Goal: Task Accomplishment & Management: Complete application form

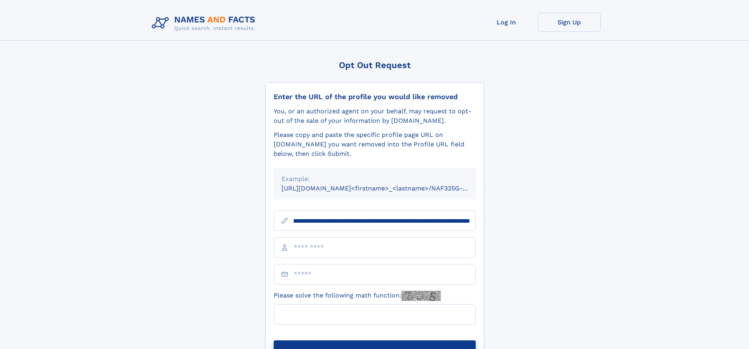
scroll to position [0, 93]
type input "**********"
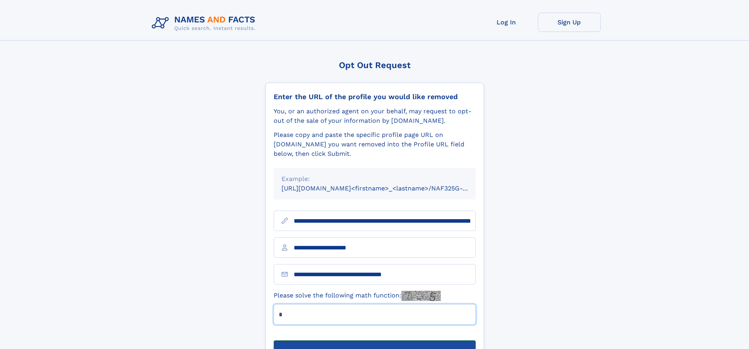
type input "*"
click at [374, 340] on button "Submit Opt Out Request" at bounding box center [375, 352] width 202 height 25
